Goal: Task Accomplishment & Management: Manage account settings

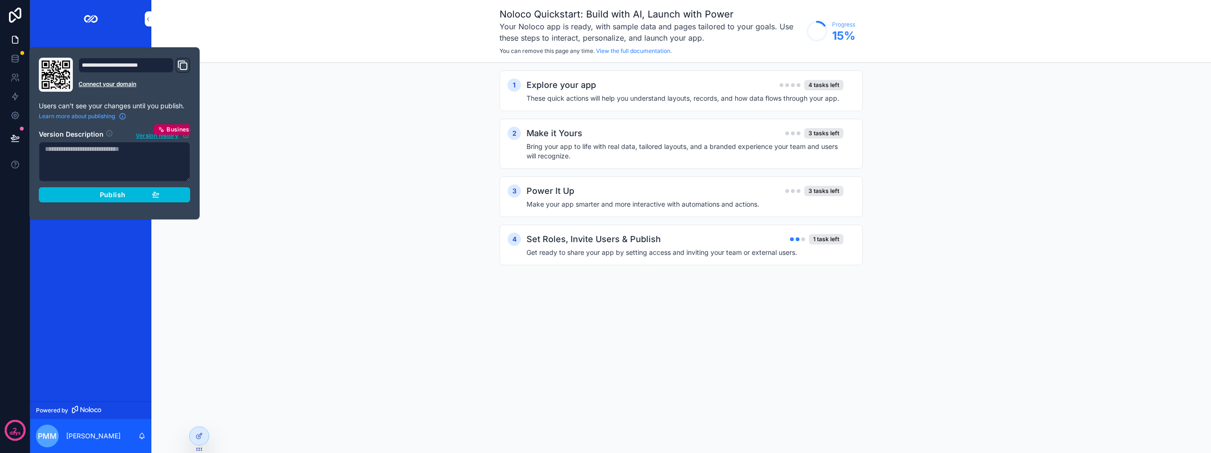
click at [122, 184] on section "Version Description Version history Business Publish" at bounding box center [114, 163] width 151 height 79
click at [118, 194] on span "Publish" at bounding box center [113, 195] width 26 height 9
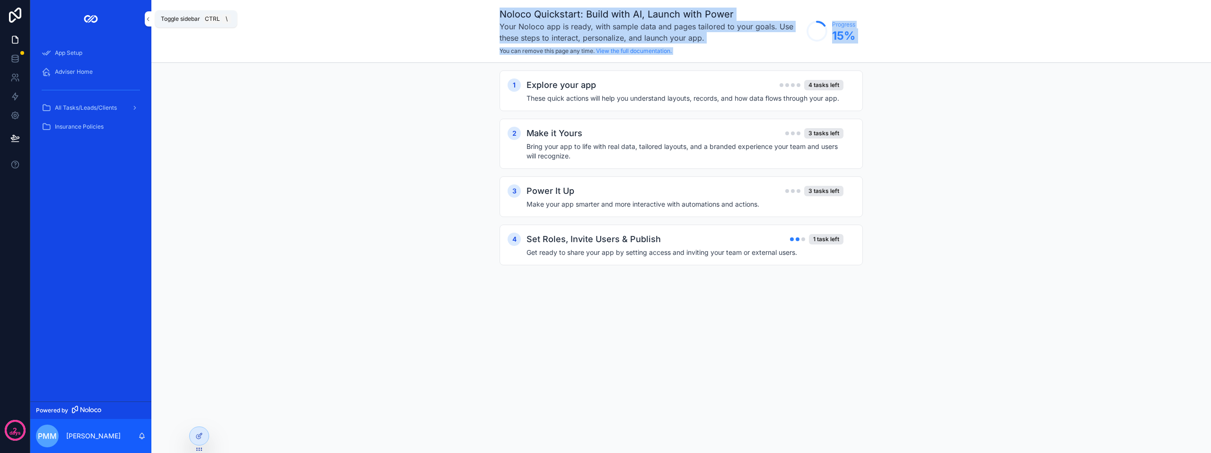
click at [149, 21] on icon "scrollable content" at bounding box center [148, 19] width 7 height 7
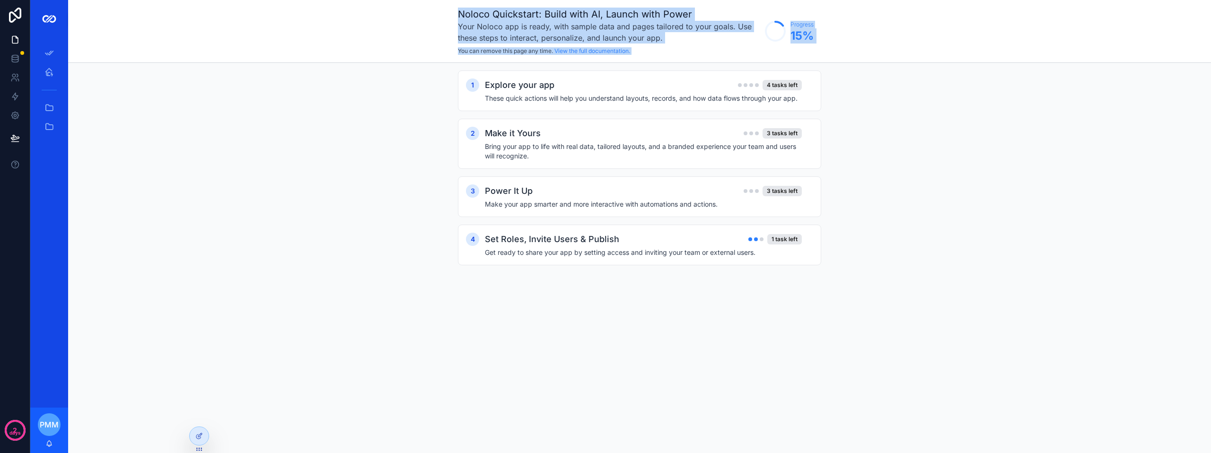
click at [44, 80] on div "Adviser Home" at bounding box center [49, 71] width 38 height 19
click at [52, 77] on span "scrollable content" at bounding box center [48, 71] width 9 height 9
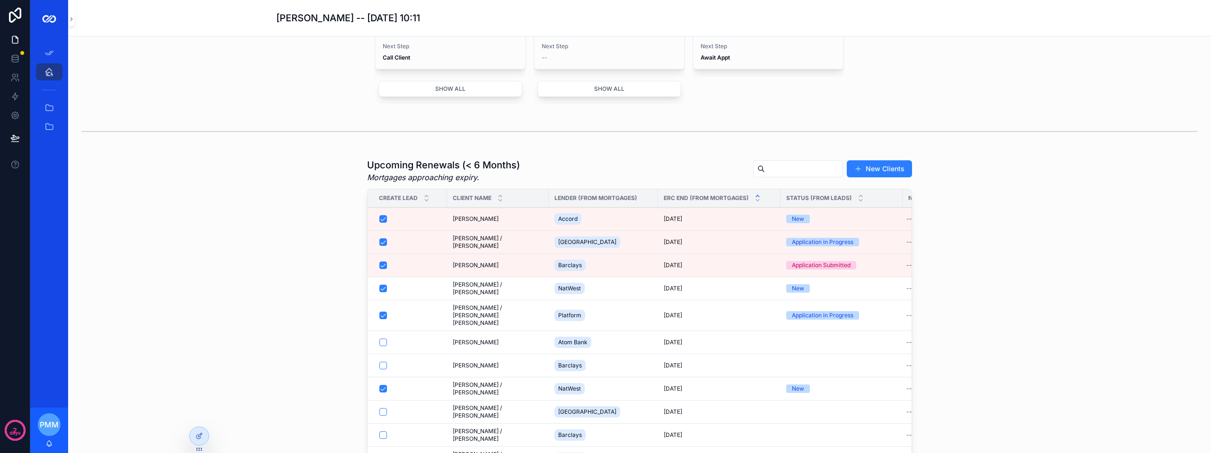
scroll to position [790, 0]
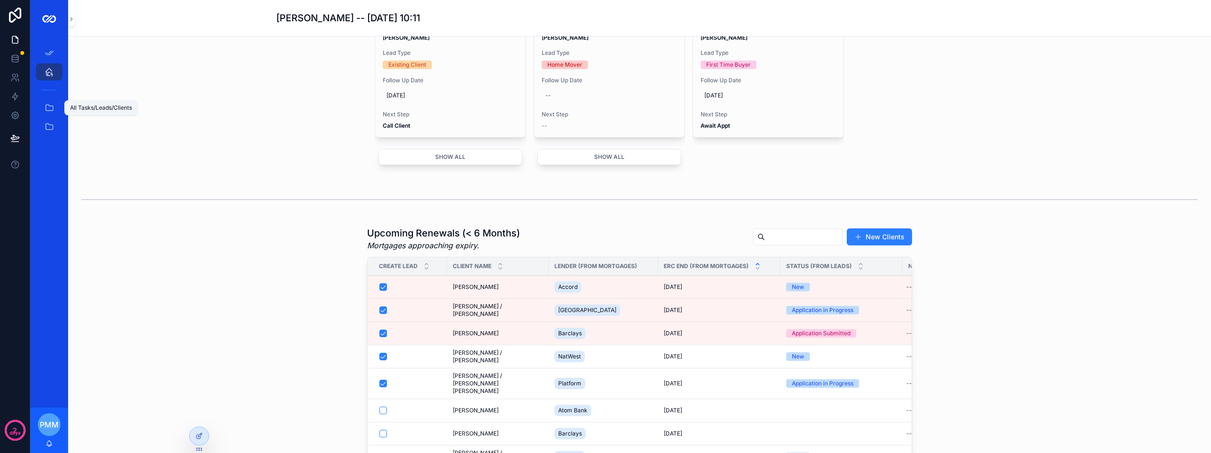
click at [48, 107] on icon "scrollable content" at bounding box center [48, 107] width 9 height 9
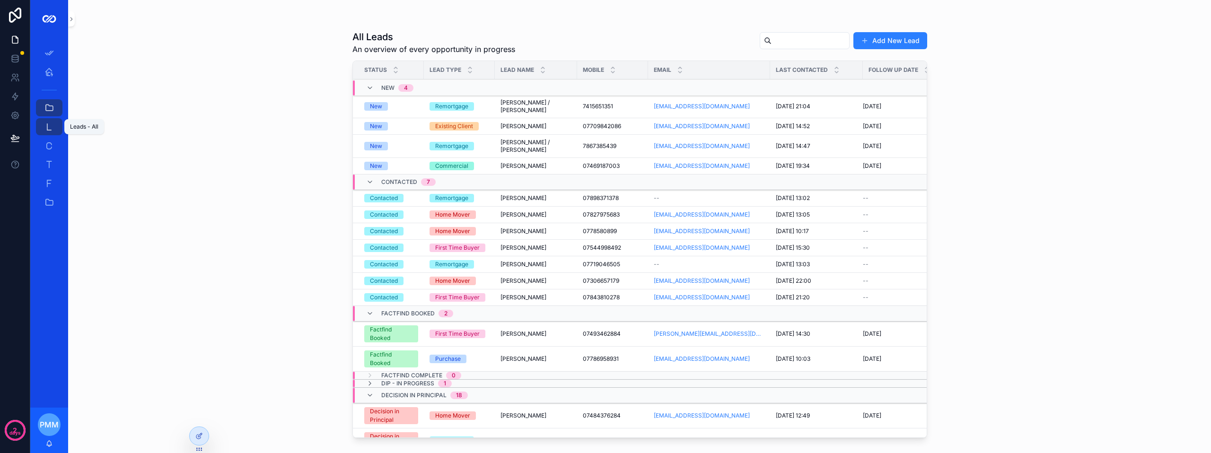
click at [52, 124] on icon "scrollable content" at bounding box center [48, 126] width 9 height 9
click at [788, 45] on input "scrollable content" at bounding box center [810, 40] width 78 height 13
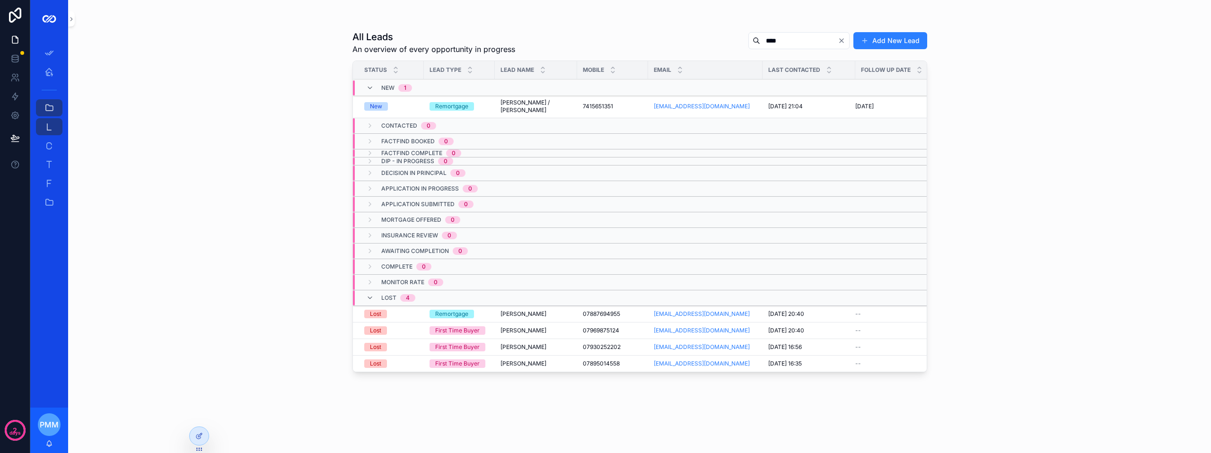
type input "****"
click at [498, 315] on td "[PERSON_NAME] [PERSON_NAME]" at bounding box center [536, 314] width 82 height 17
click at [527, 315] on span "[PERSON_NAME]" at bounding box center [523, 314] width 46 height 8
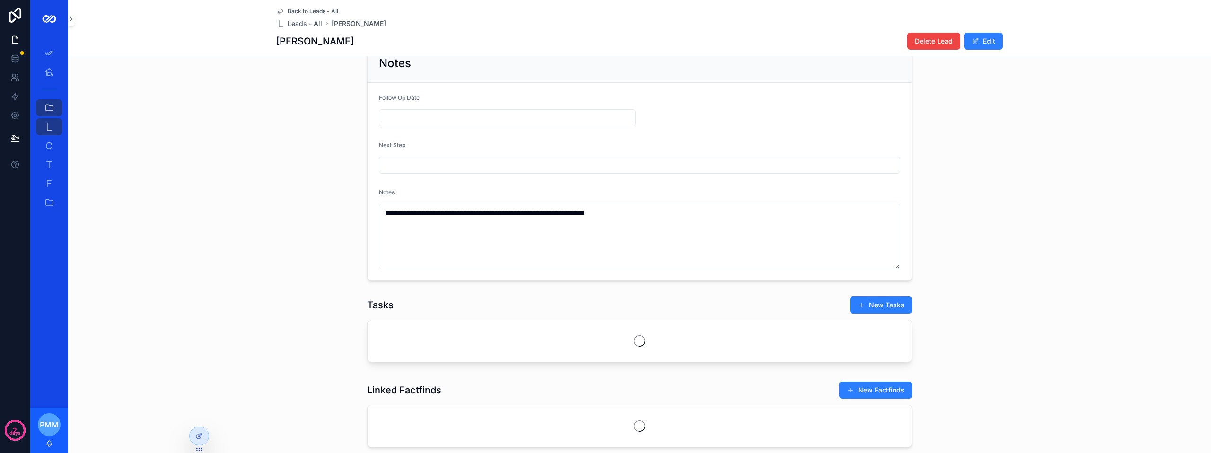
scroll to position [473, 0]
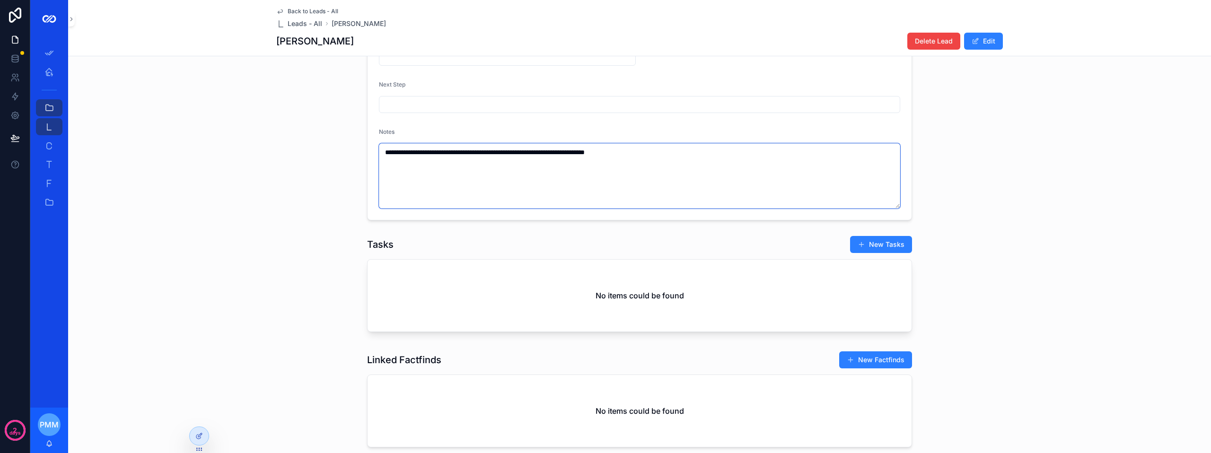
click at [649, 159] on textarea "**********" at bounding box center [639, 175] width 521 height 65
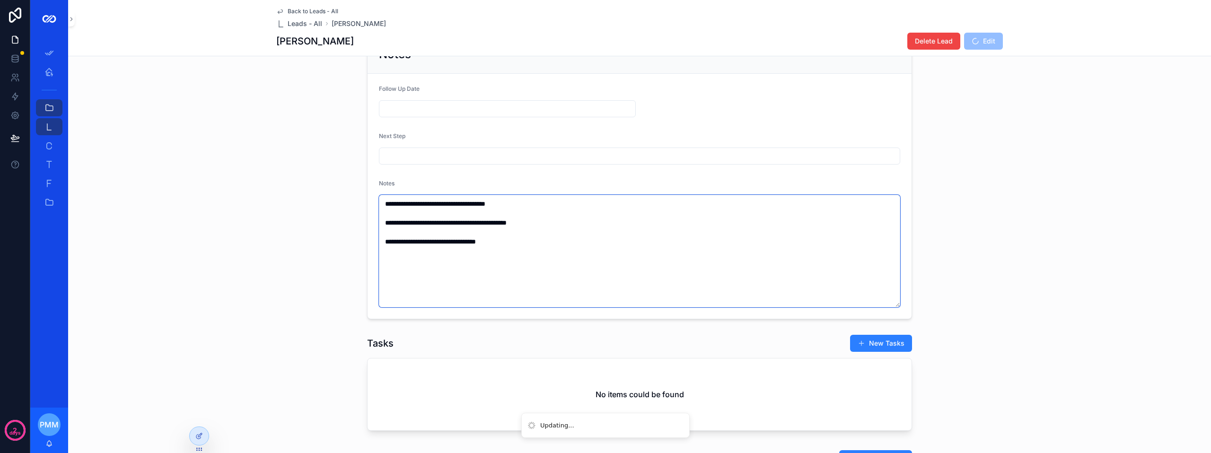
scroll to position [327, 0]
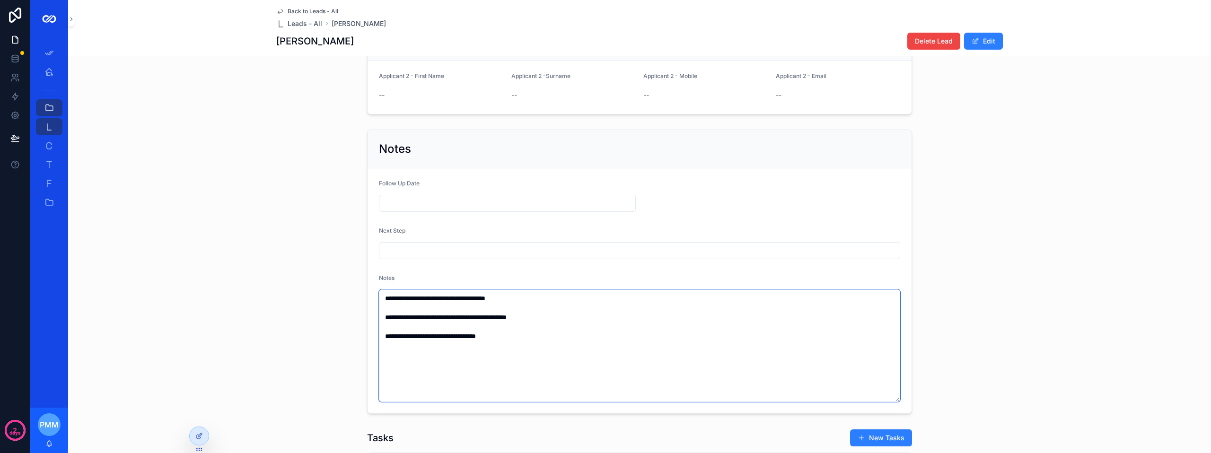
type textarea "**********"
click at [411, 253] on input "scrollable content" at bounding box center [639, 250] width 520 height 13
type input "**********"
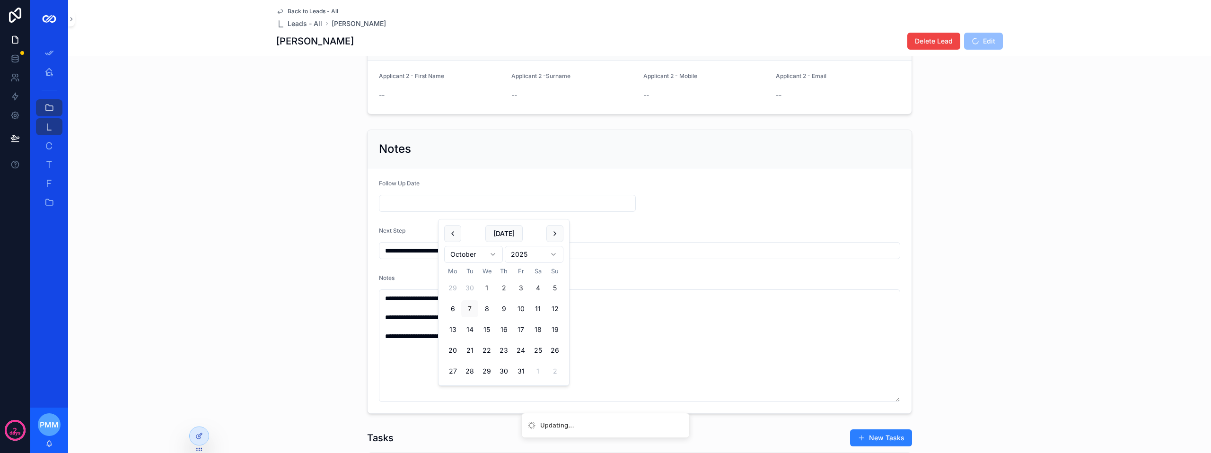
click at [423, 210] on input "scrollable content" at bounding box center [507, 203] width 256 height 13
click at [504, 232] on button "[DATE]" at bounding box center [503, 233] width 37 height 17
click at [486, 305] on button "8" at bounding box center [486, 308] width 17 height 17
type input "**********"
click at [706, 199] on form "**********" at bounding box center [639, 290] width 544 height 245
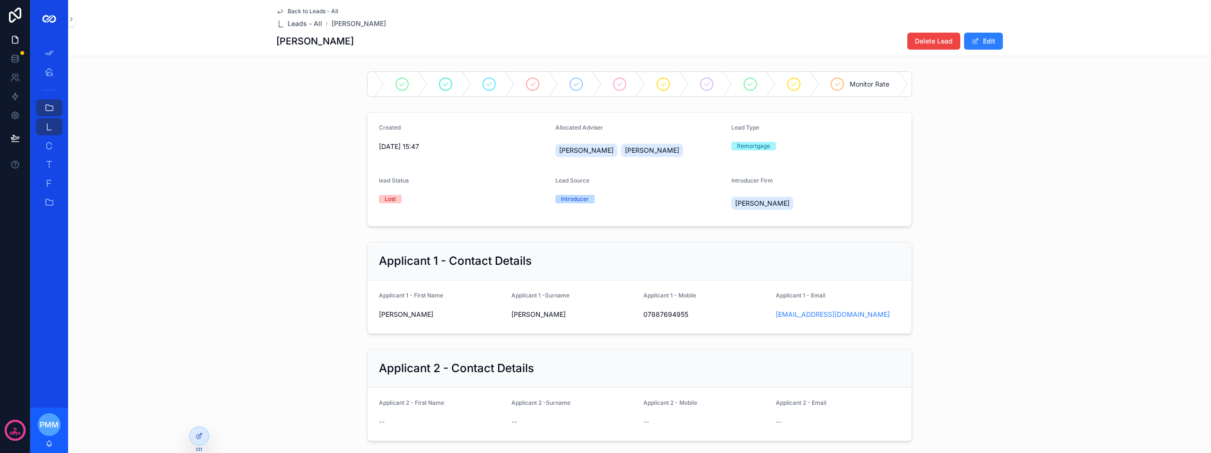
scroll to position [0, 54]
click at [504, 84] on icon "scrollable content" at bounding box center [505, 84] width 8 height 8
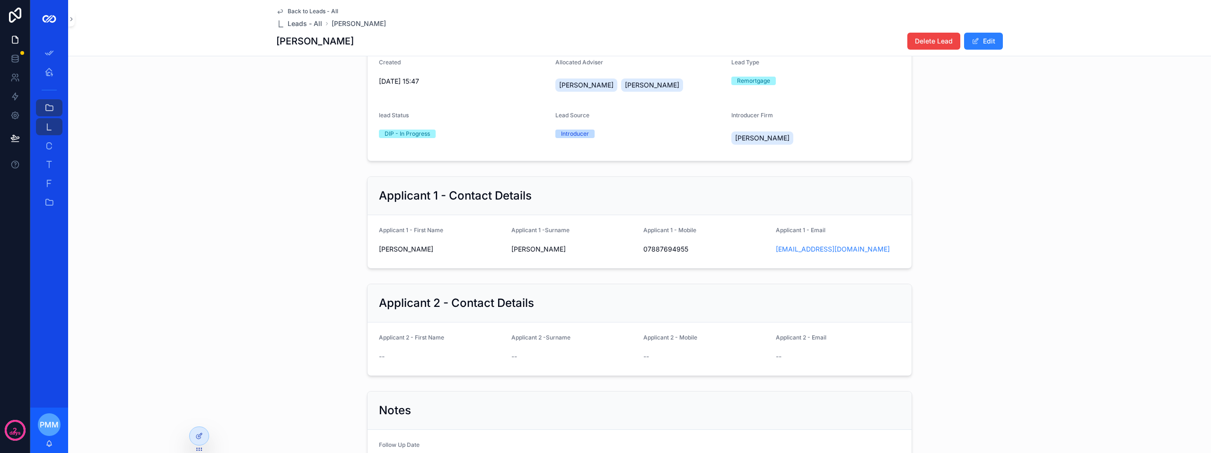
scroll to position [0, 0]
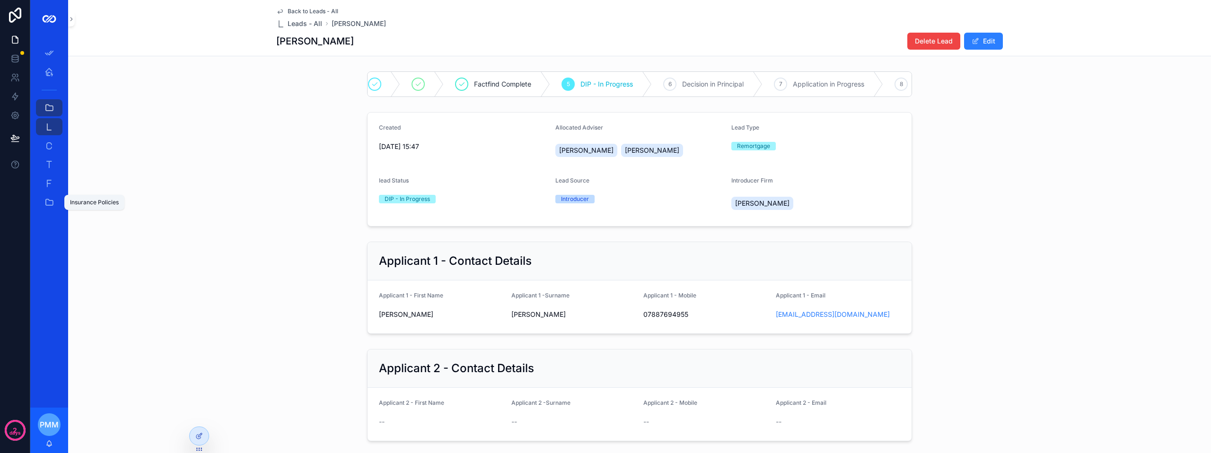
click at [52, 200] on icon "scrollable content" at bounding box center [48, 202] width 9 height 9
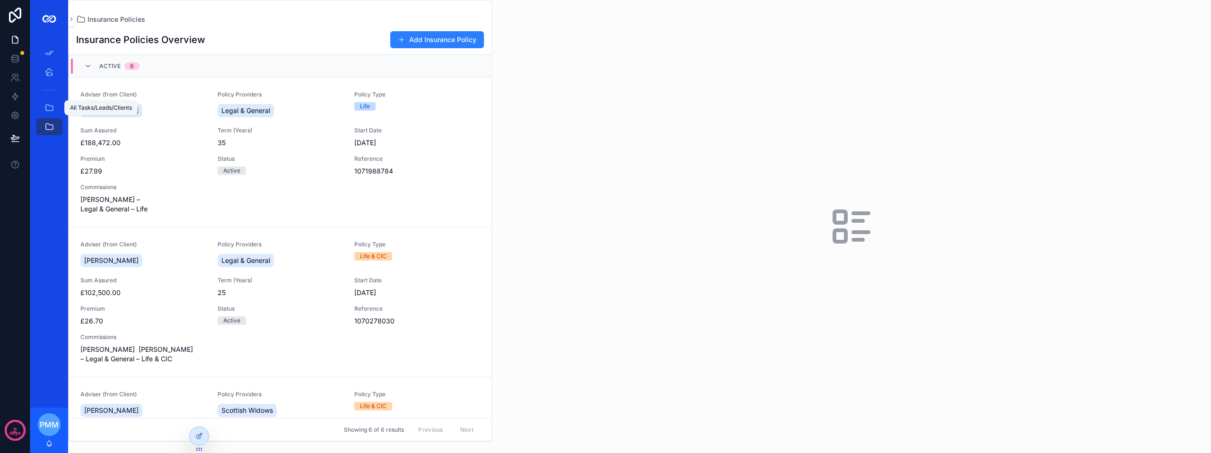
click at [48, 110] on icon "scrollable content" at bounding box center [48, 107] width 9 height 9
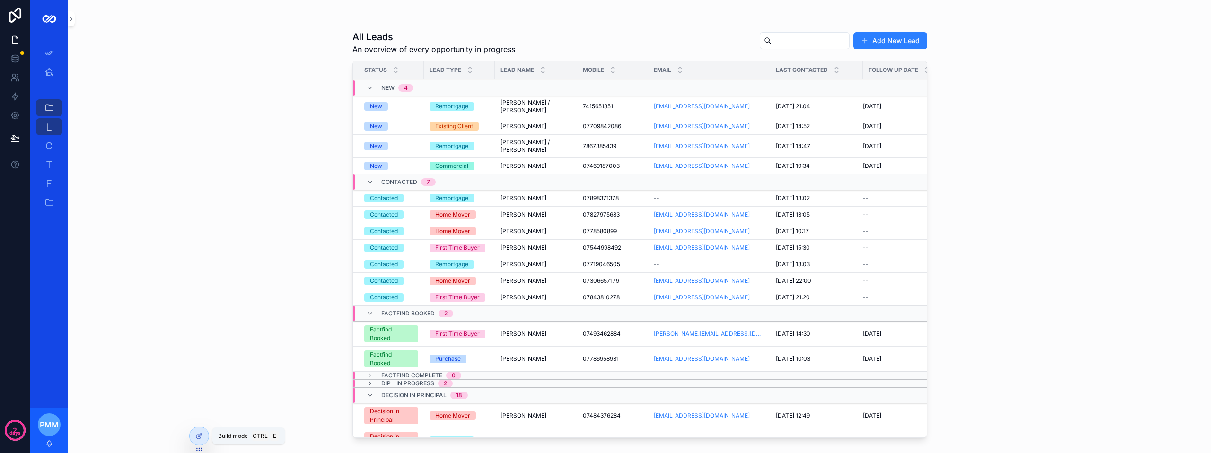
click at [201, 438] on icon at bounding box center [198, 437] width 4 height 4
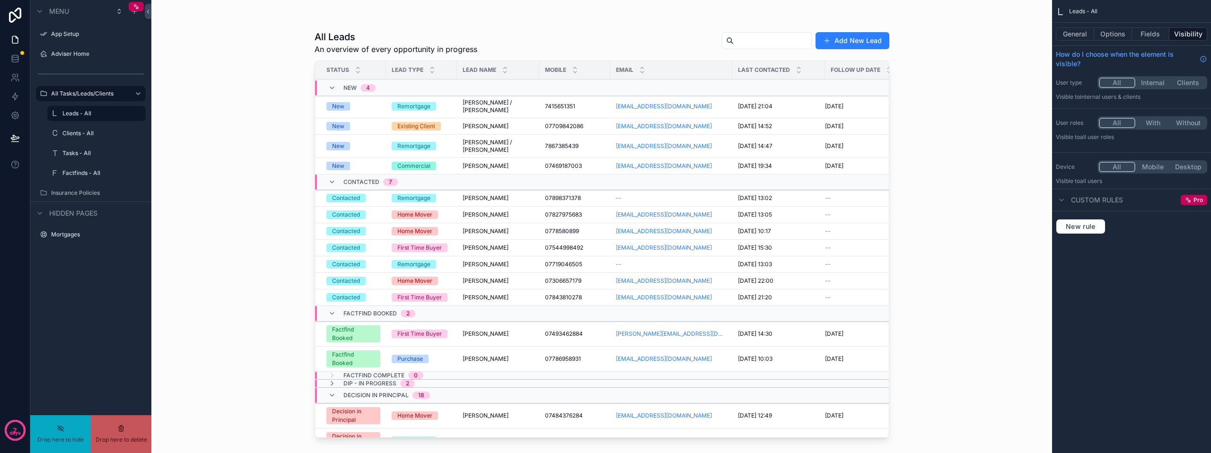
drag, startPoint x: 66, startPoint y: 191, endPoint x: 66, endPoint y: 244, distance: 53.0
click at [41, 265] on div "Menu App Setup Adviser Home All Tasks/Leads/Clients Leads - All Clients - All T…" at bounding box center [90, 221] width 121 height 442
drag, startPoint x: 133, startPoint y: 441, endPoint x: 312, endPoint y: 266, distance: 250.2
click at [133, 441] on button "Done" at bounding box center [136, 444] width 21 height 14
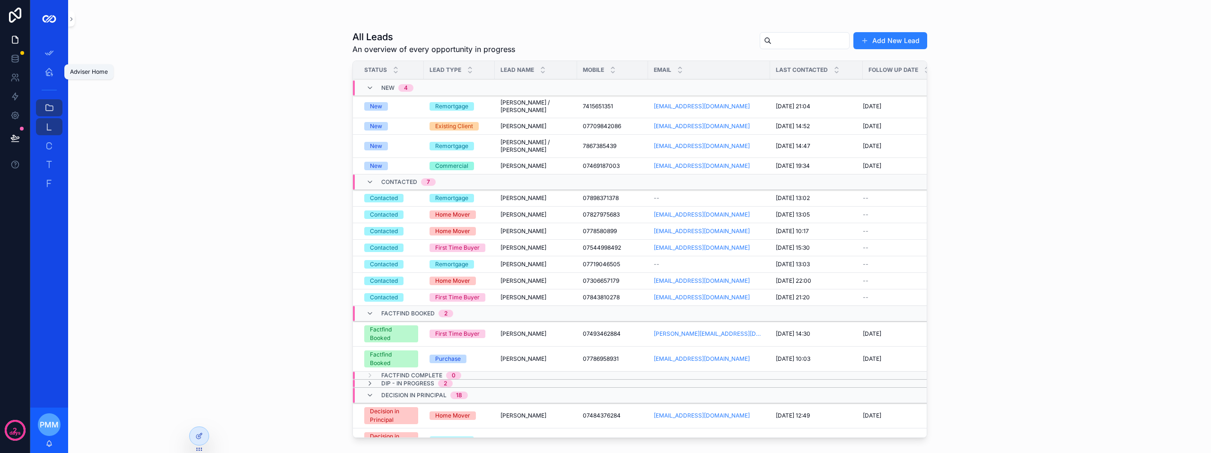
click at [58, 68] on link "Adviser Home" at bounding box center [49, 71] width 26 height 17
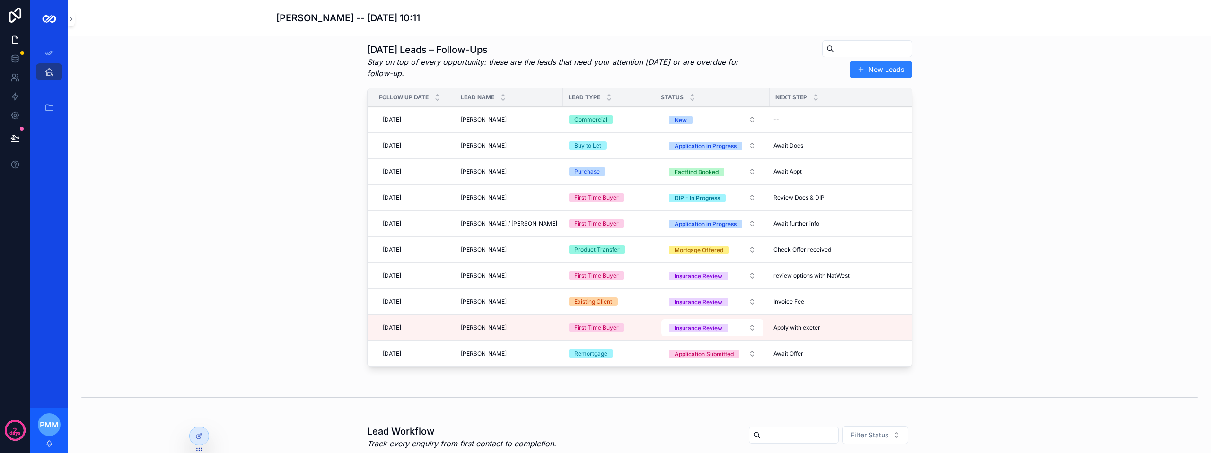
scroll to position [142, 0]
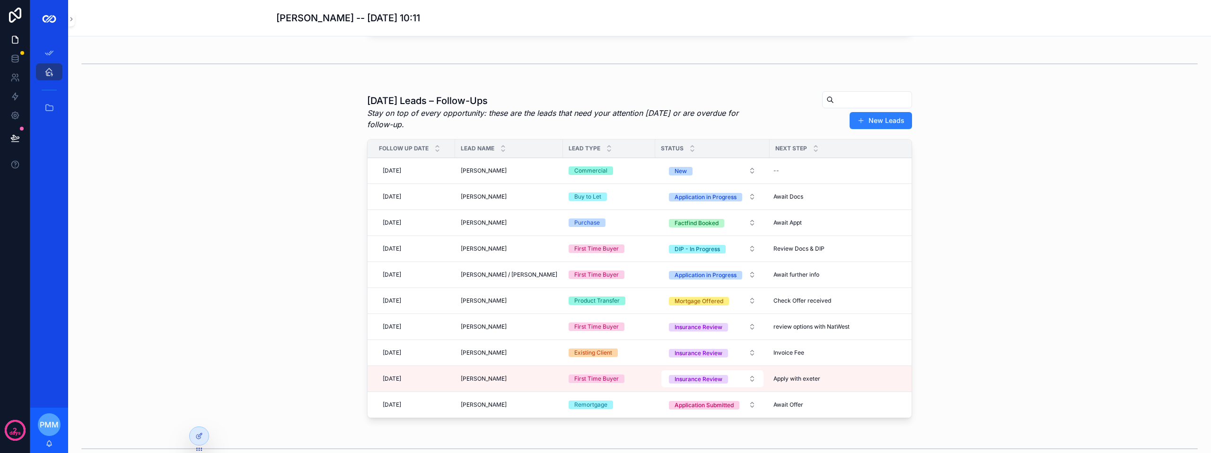
click at [794, 175] on div "--" at bounding box center [835, 170] width 132 height 15
type input "**********"
click at [755, 143] on div "[DATE] Leads – Follow-Ups Stay on top of every opportunity: these are the leads…" at bounding box center [639, 254] width 545 height 327
click at [401, 175] on span "[DATE]" at bounding box center [392, 171] width 18 height 8
click at [425, 291] on button "9" at bounding box center [425, 289] width 17 height 17
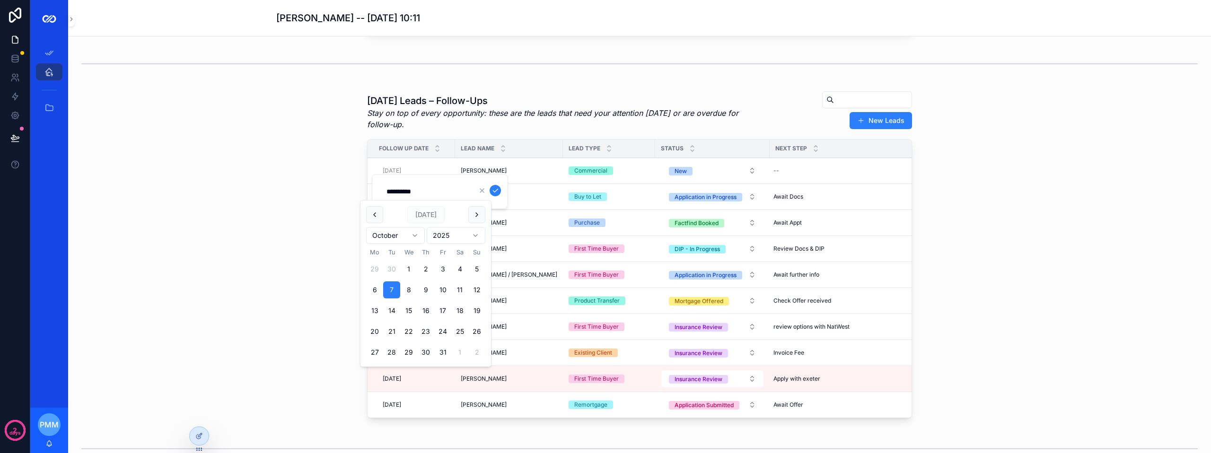
type input "**********"
click at [494, 190] on icon "scrollable content" at bounding box center [495, 191] width 8 height 8
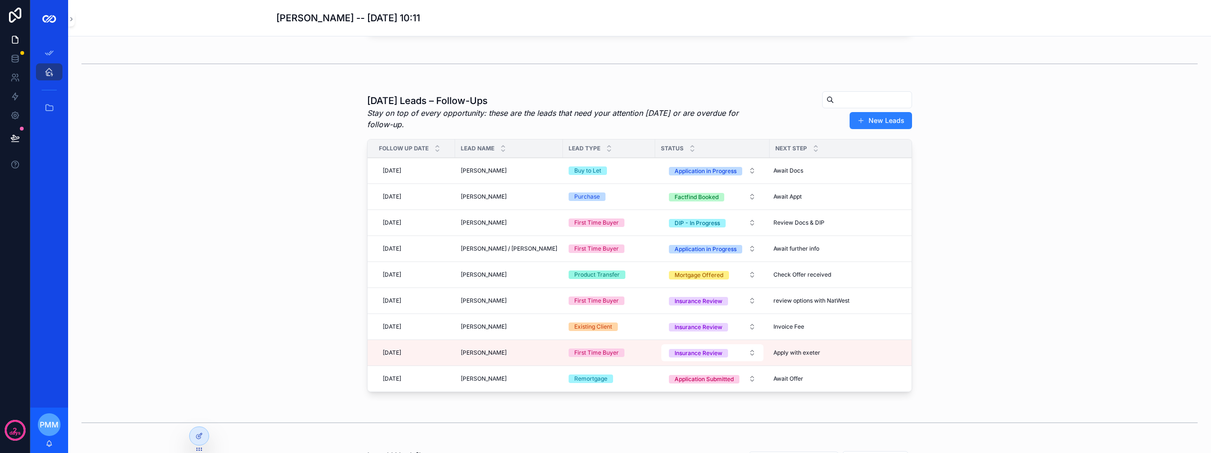
click at [430, 199] on div "[DATE] [DATE]" at bounding box center [414, 196] width 70 height 15
click at [428, 178] on div "[DATE] [DATE]" at bounding box center [414, 170] width 70 height 15
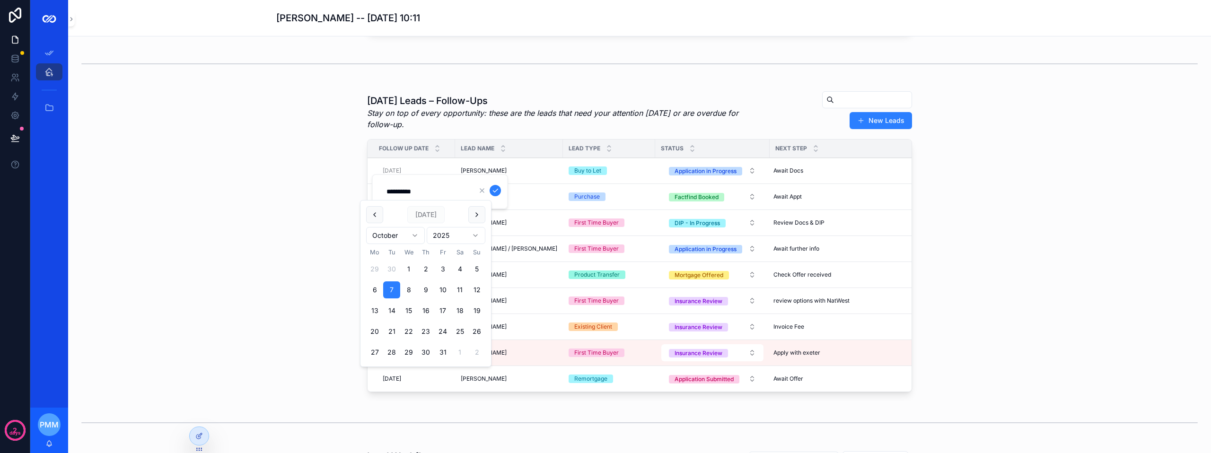
click at [408, 286] on button "8" at bounding box center [408, 289] width 17 height 17
type input "**********"
click at [498, 190] on icon "scrollable content" at bounding box center [495, 191] width 8 height 8
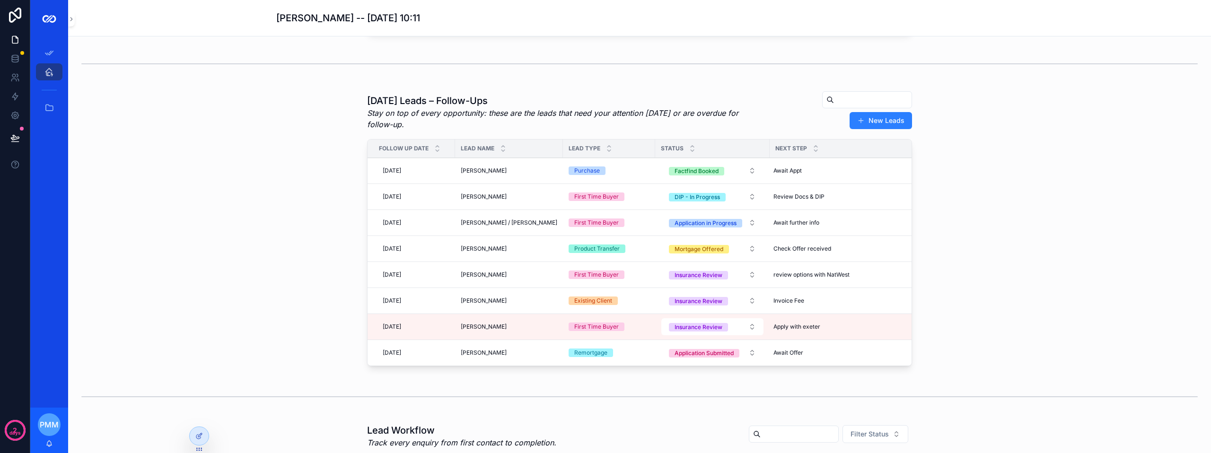
click at [434, 230] on div "[DATE] [DATE]" at bounding box center [414, 222] width 70 height 15
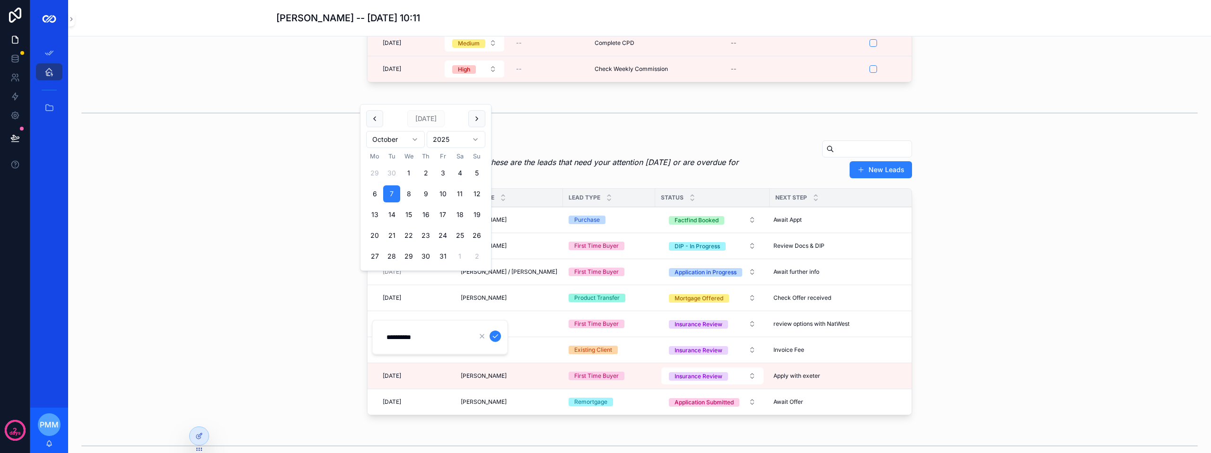
scroll to position [47, 0]
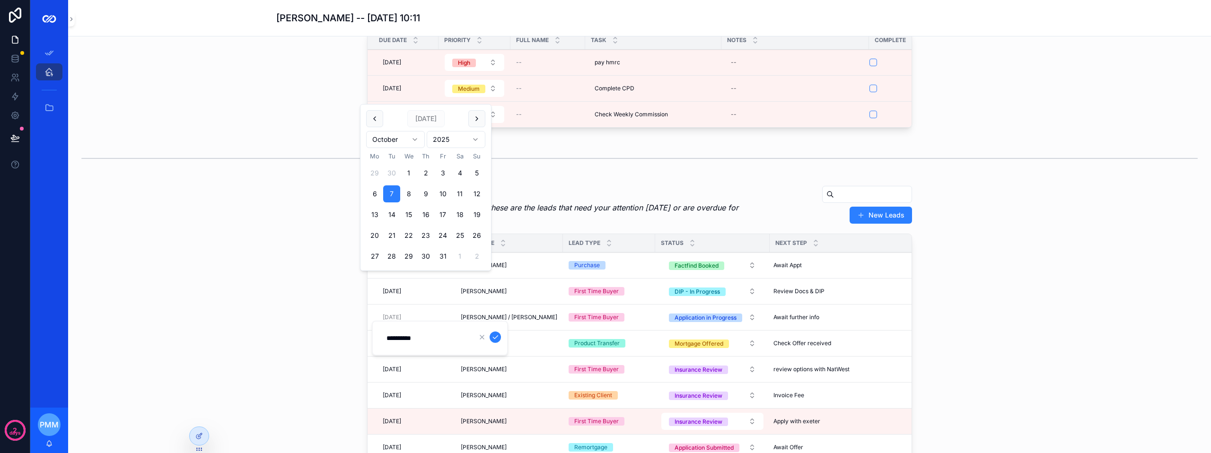
click at [266, 235] on div "[DATE] Leads – Follow-Ups Stay on top of every opportunity: these are the leads…" at bounding box center [639, 325] width 1127 height 287
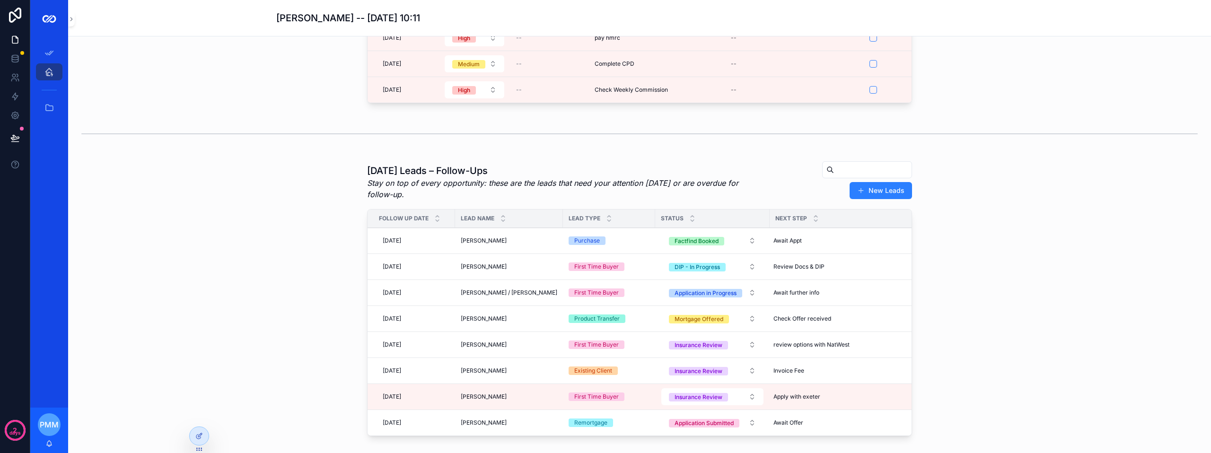
scroll to position [95, 0]
